Goal: Task Accomplishment & Management: Use online tool/utility

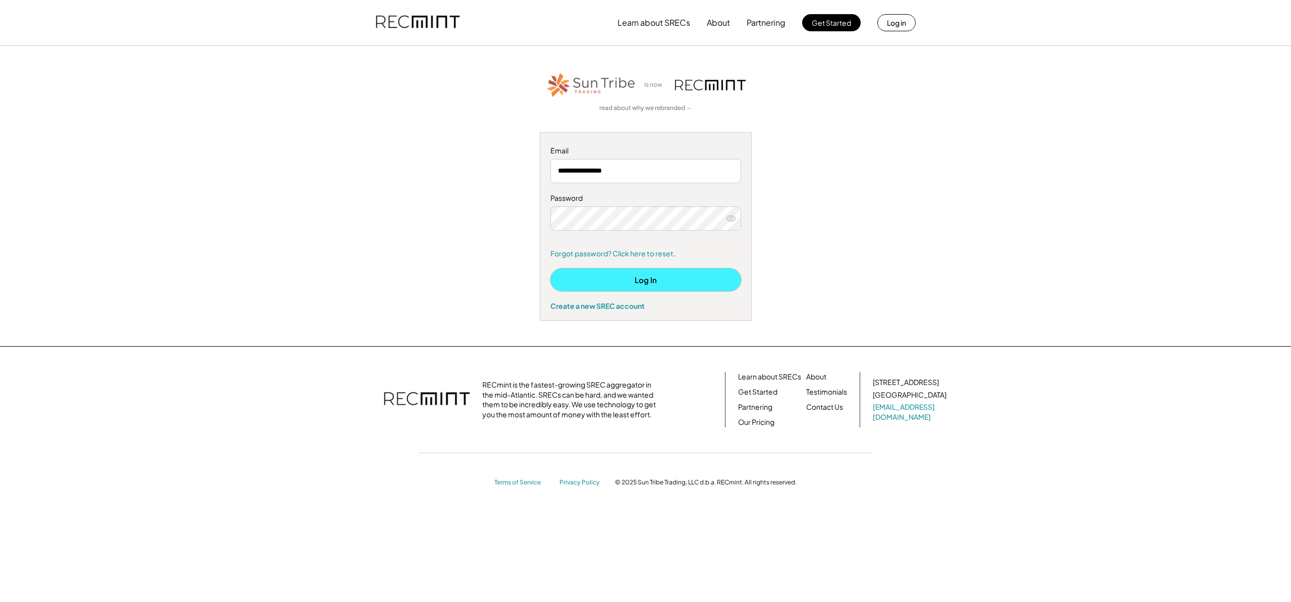
click at [621, 281] on button "Log In" at bounding box center [645, 279] width 191 height 23
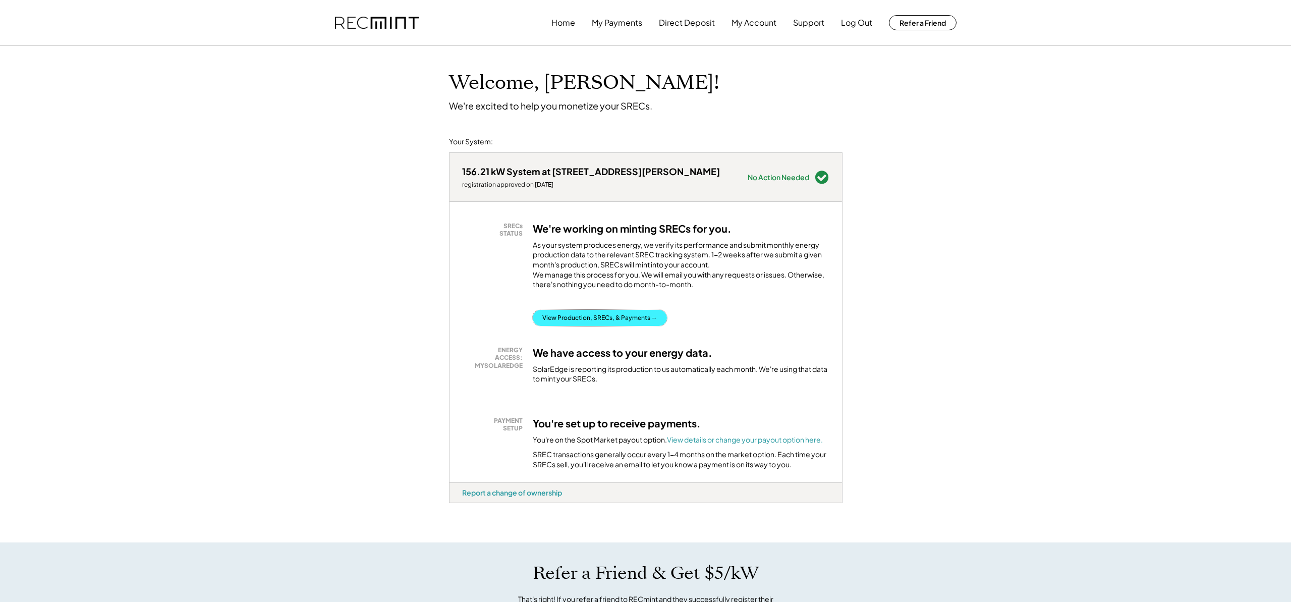
click at [592, 326] on button "View Production, SRECs, & Payments →" at bounding box center [600, 318] width 134 height 16
